Goal: Navigation & Orientation: Find specific page/section

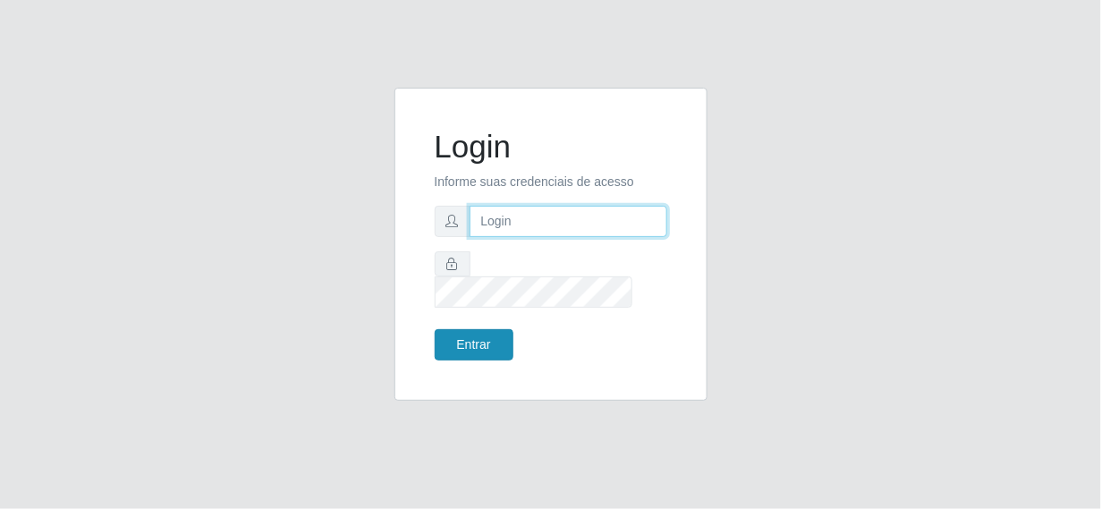
type input "[EMAIL_ADDRESS][DOMAIN_NAME]"
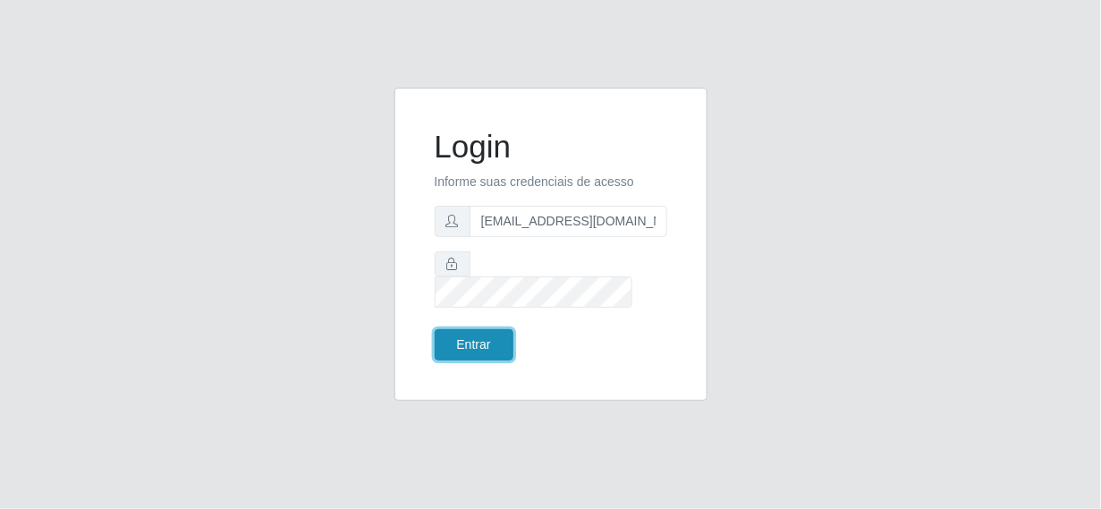
click at [460, 329] on button "Entrar" at bounding box center [474, 344] width 79 height 31
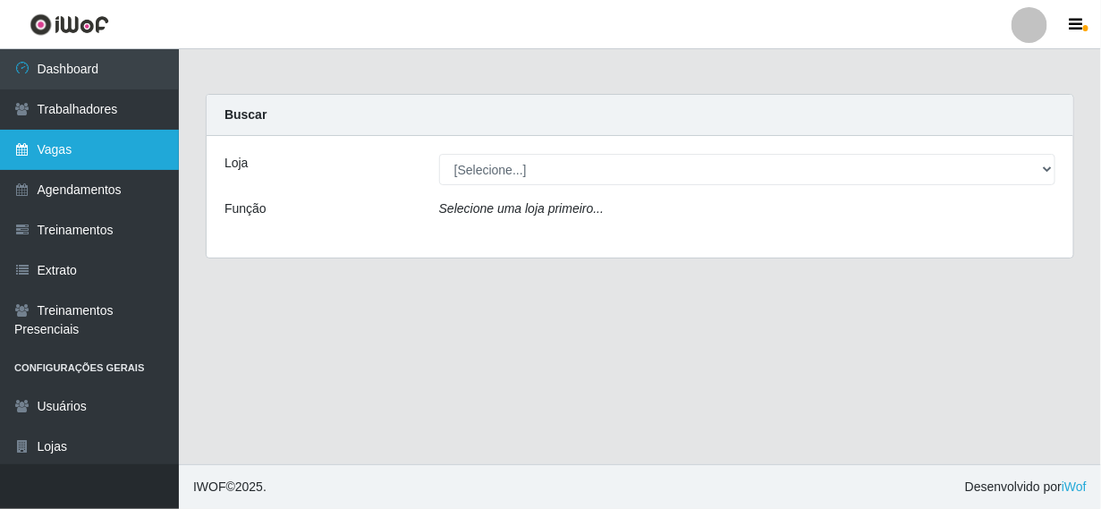
click at [69, 148] on link "Vagas" at bounding box center [89, 150] width 179 height 40
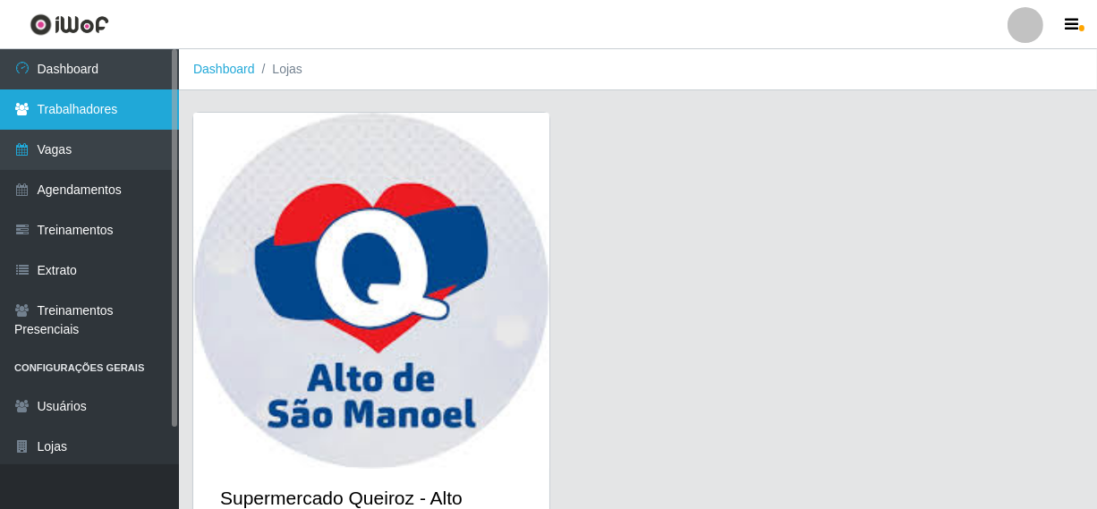
click at [72, 108] on link "Trabalhadores" at bounding box center [89, 109] width 179 height 40
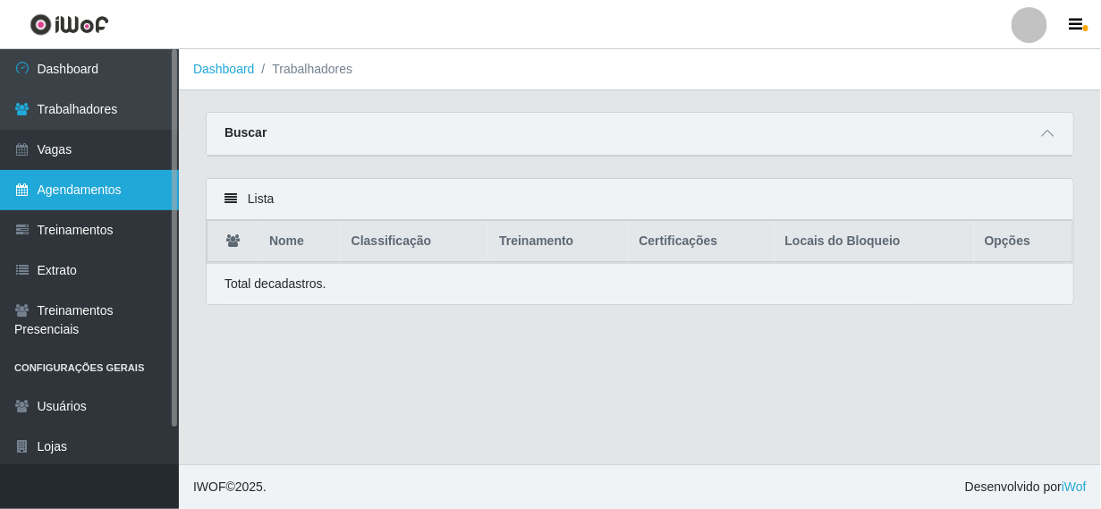
click at [109, 182] on link "Agendamentos" at bounding box center [89, 190] width 179 height 40
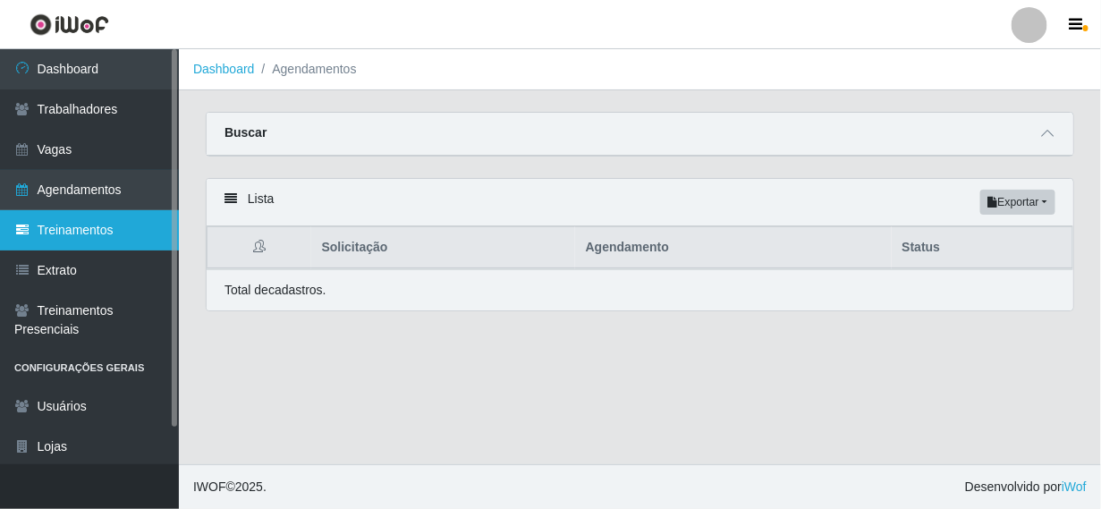
click at [84, 235] on link "Treinamentos" at bounding box center [89, 230] width 179 height 40
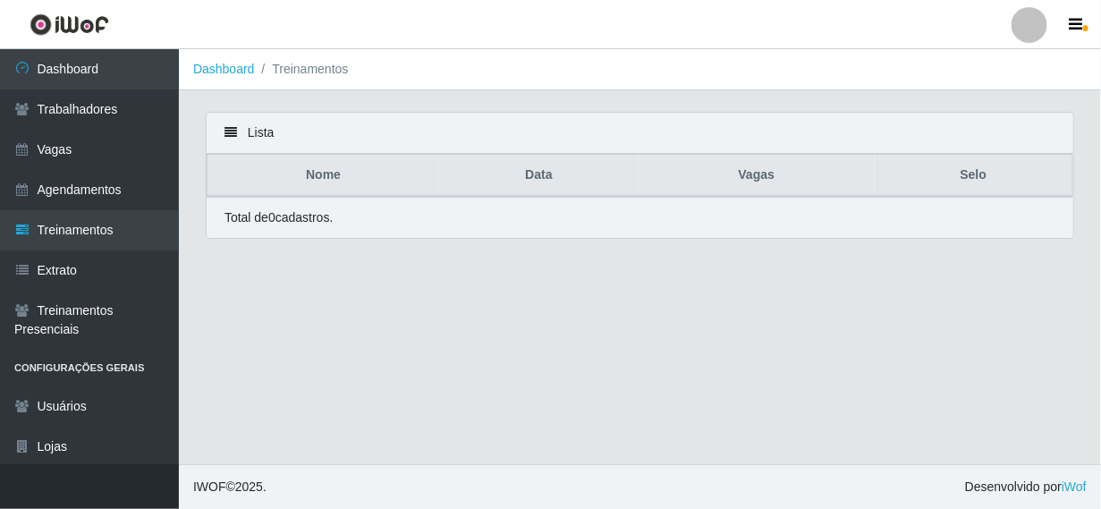
click at [292, 71] on li "Treinamentos" at bounding box center [302, 69] width 94 height 19
click at [236, 68] on link "Dashboard" at bounding box center [224, 69] width 62 height 14
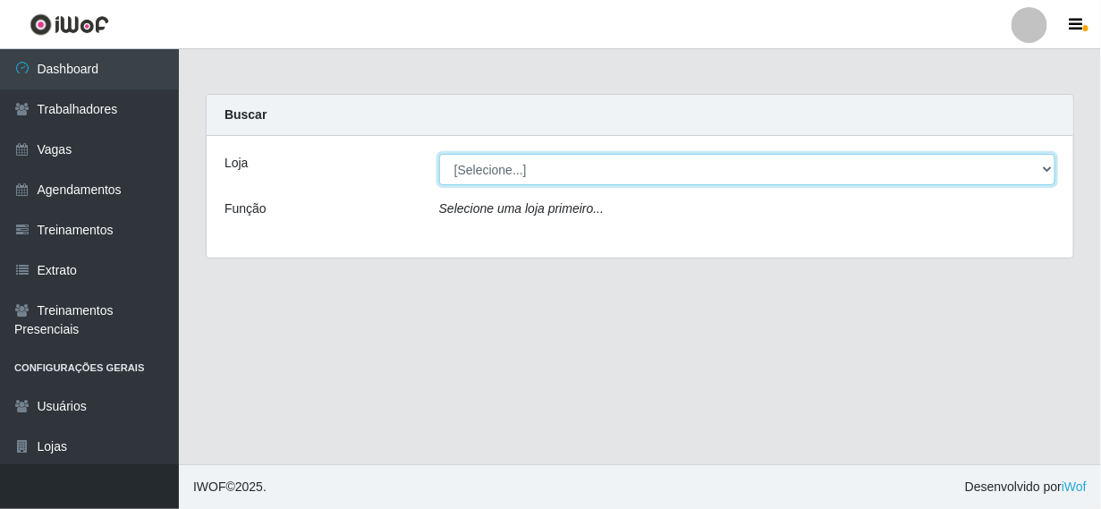
click at [581, 178] on select "[Selecione...] Supermercado Queiroz - [GEOGRAPHIC_DATA]" at bounding box center [747, 169] width 616 height 31
select select "496"
click at [439, 154] on select "[Selecione...] Supermercado Queiroz - [GEOGRAPHIC_DATA]" at bounding box center [747, 169] width 616 height 31
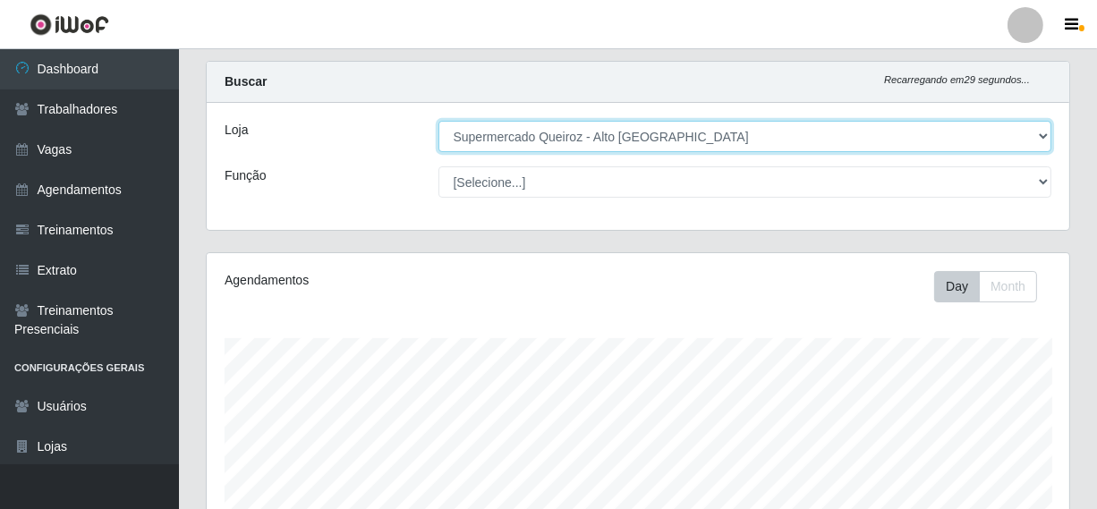
scroll to position [89, 0]
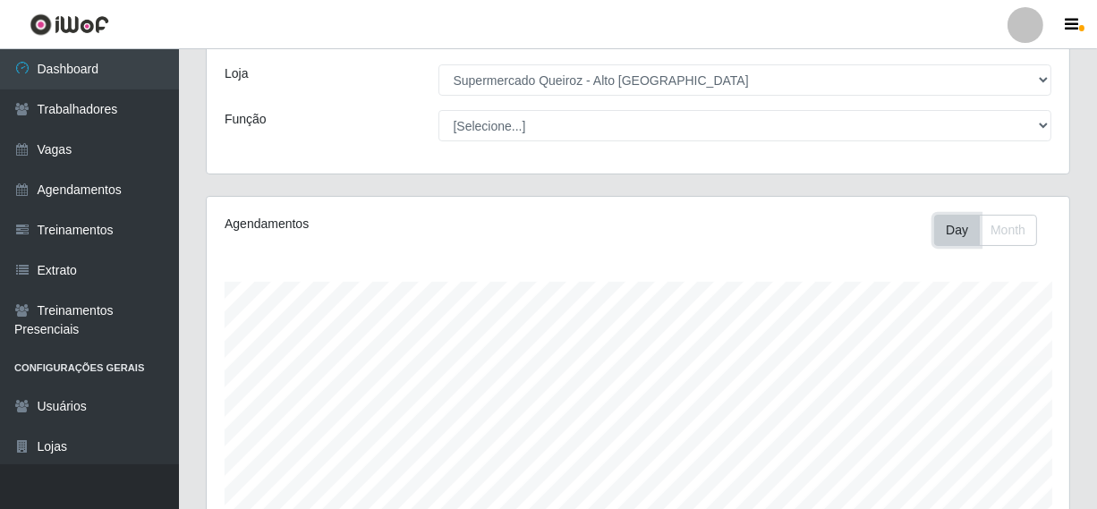
click at [954, 229] on button "Day" at bounding box center [957, 230] width 46 height 31
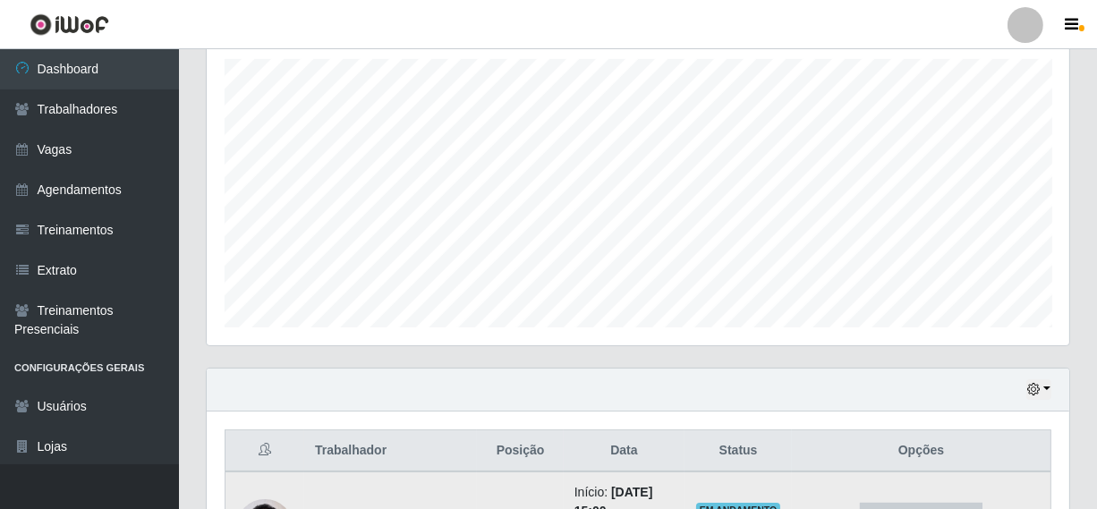
scroll to position [311, 0]
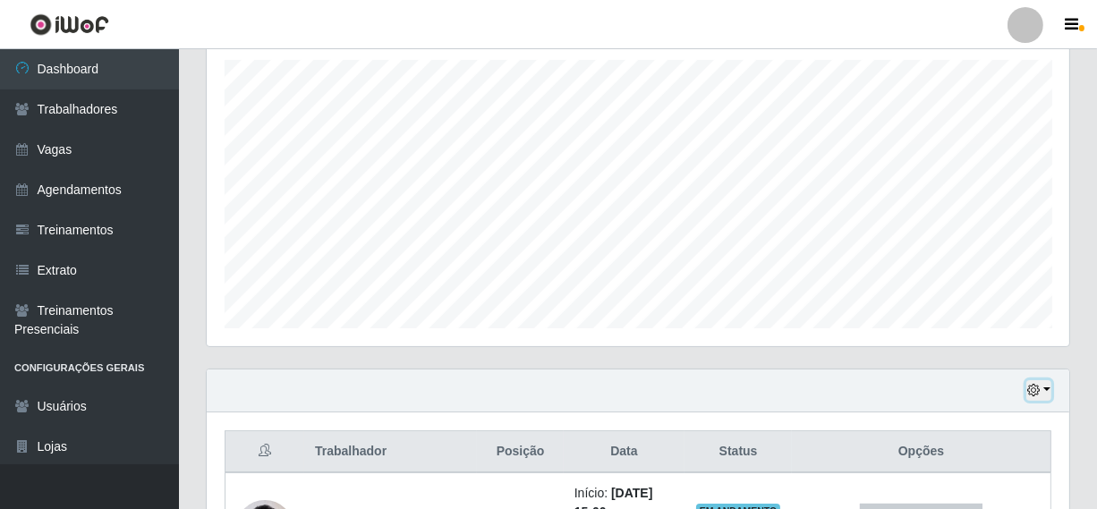
click at [1044, 381] on button "button" at bounding box center [1038, 390] width 25 height 21
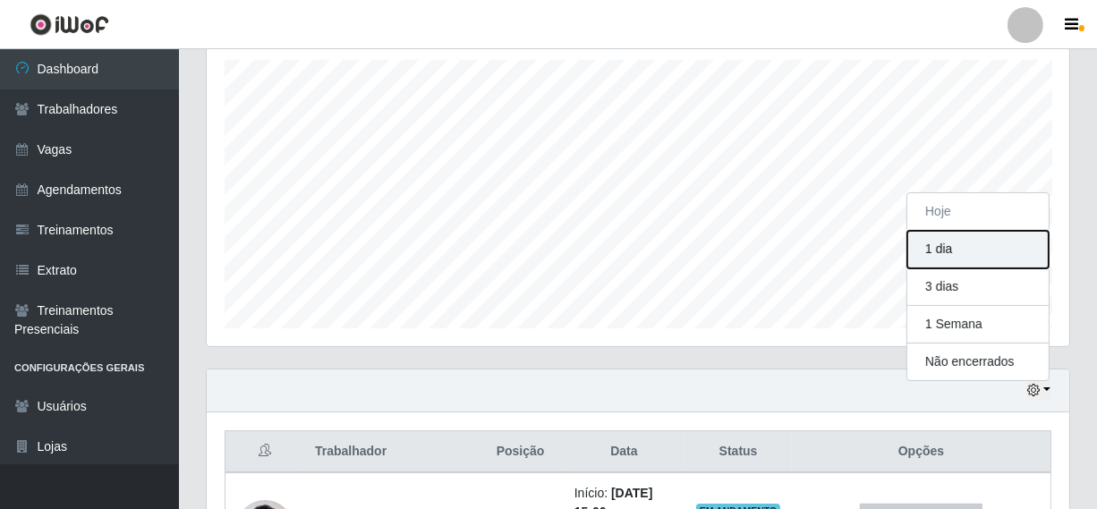
click at [960, 256] on button "1 dia" at bounding box center [977, 250] width 141 height 38
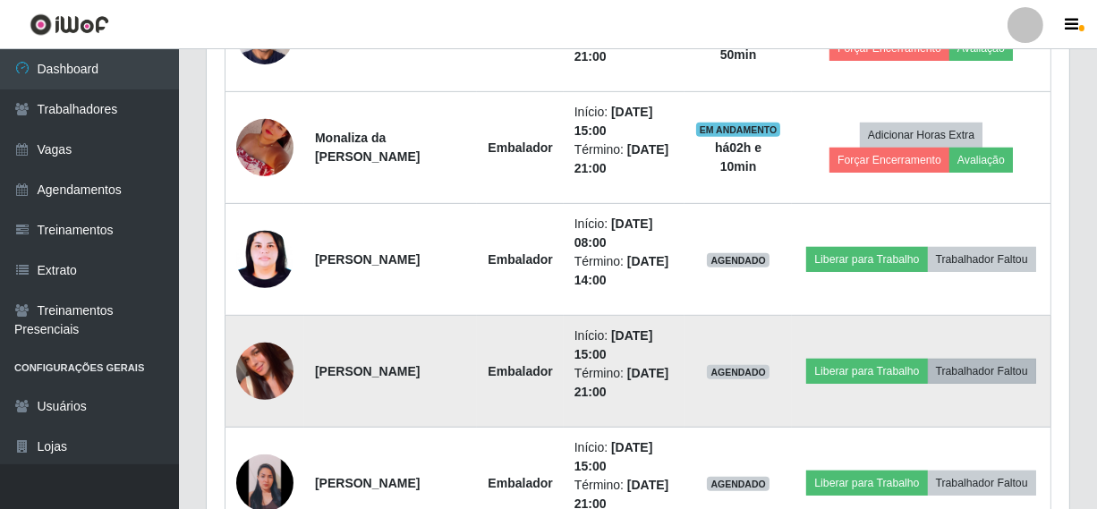
scroll to position [894, 0]
